Goal: Use online tool/utility: Utilize a website feature to perform a specific function

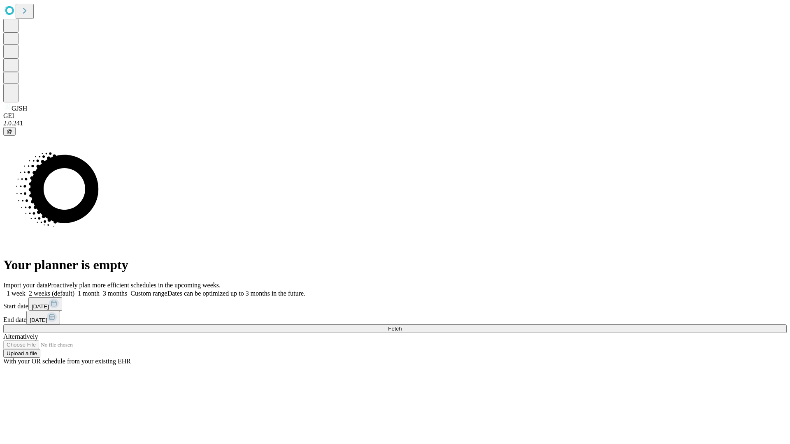
click at [401, 326] on span "Fetch" at bounding box center [395, 329] width 14 height 6
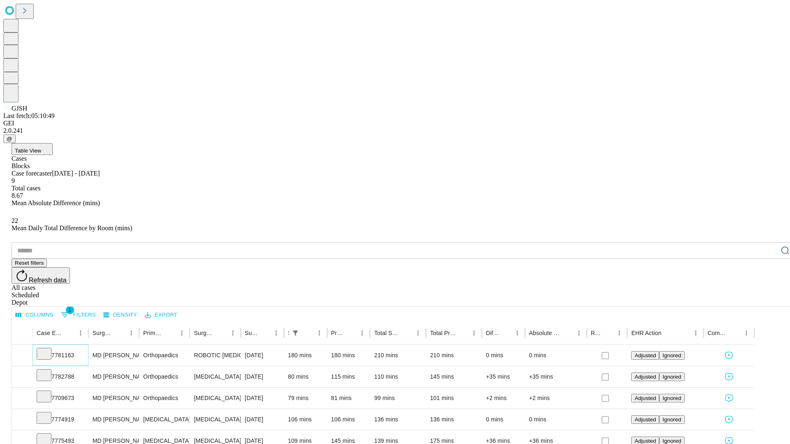
click at [48, 349] on icon at bounding box center [44, 353] width 8 height 8
